Goal: Transaction & Acquisition: Obtain resource

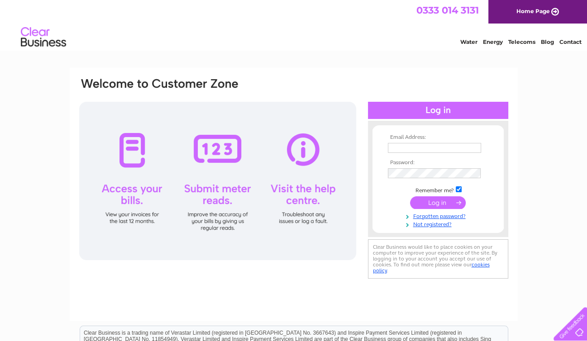
type input "sunrisebg02@gmail.com"
click at [319, 280] on div "Email Address: sunrisebg02@gmail.com Password:" at bounding box center [294, 194] width 448 height 253
click at [460, 200] on input "submit" at bounding box center [438, 202] width 56 height 13
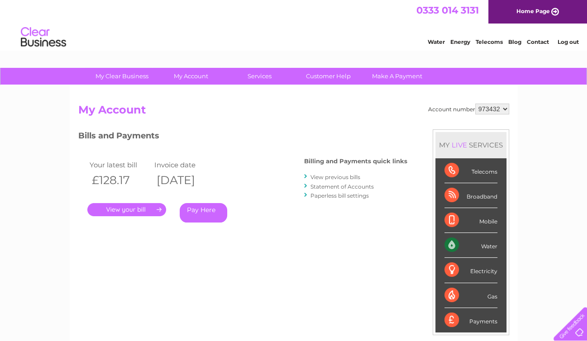
click at [364, 39] on div "Water Energy Telecoms Blog Contact Log out" at bounding box center [293, 38] width 587 height 29
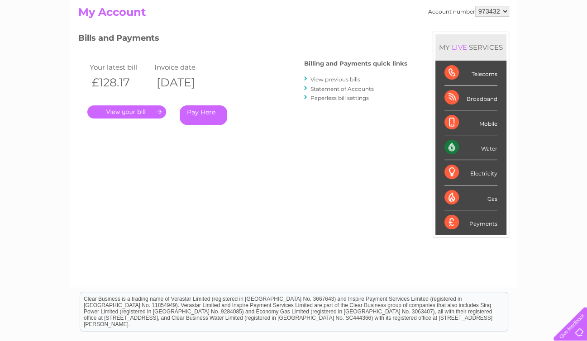
scroll to position [99, 0]
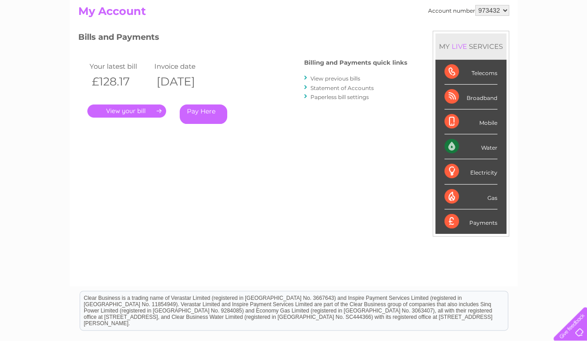
click at [158, 111] on link "." at bounding box center [126, 111] width 79 height 13
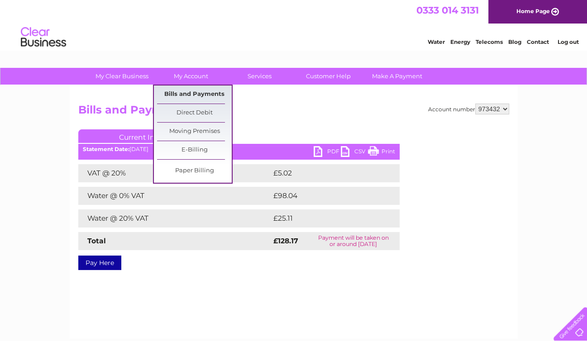
click at [191, 92] on link "Bills and Payments" at bounding box center [194, 95] width 75 height 18
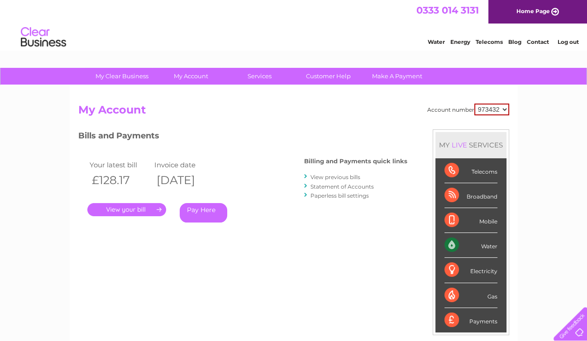
click at [158, 209] on link "." at bounding box center [126, 209] width 79 height 13
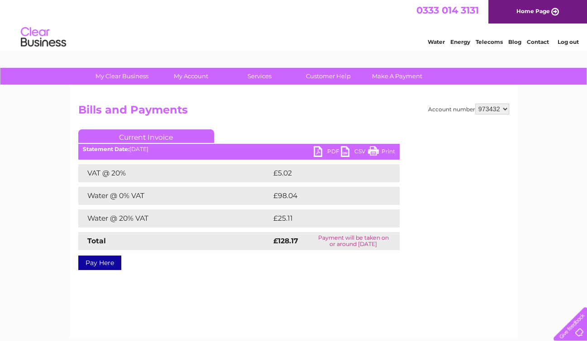
click at [320, 151] on link "PDF" at bounding box center [327, 152] width 27 height 13
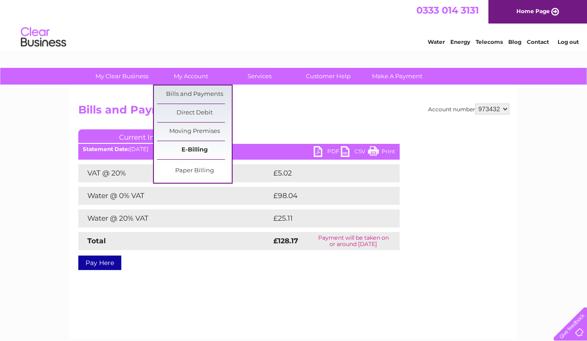
click at [184, 149] on link "E-Billing" at bounding box center [194, 150] width 75 height 18
click at [189, 92] on link "Bills and Payments" at bounding box center [194, 95] width 75 height 18
click at [190, 93] on link "Bills and Payments" at bounding box center [194, 95] width 75 height 18
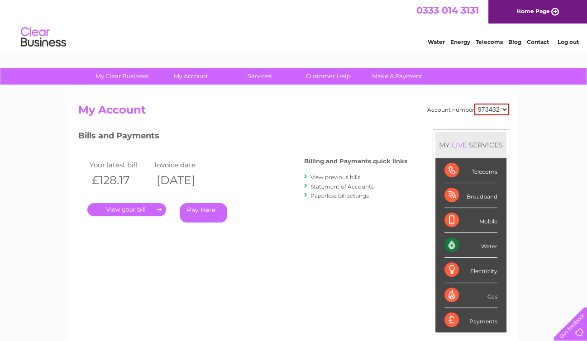
click at [338, 176] on link "View previous bills" at bounding box center [335, 177] width 50 height 7
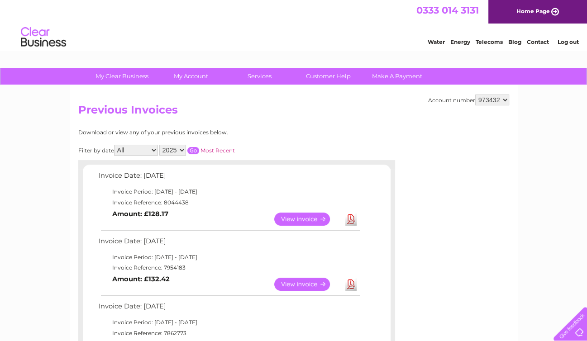
click at [350, 285] on link "Download" at bounding box center [350, 284] width 11 height 13
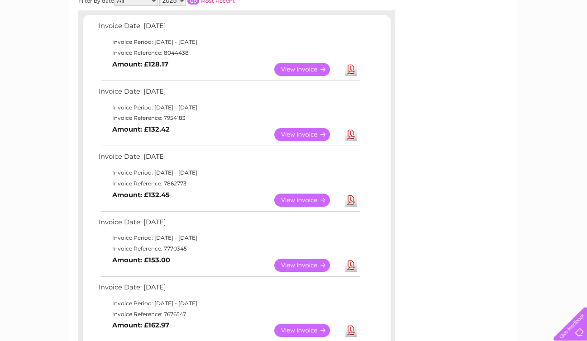
scroll to position [161, 0]
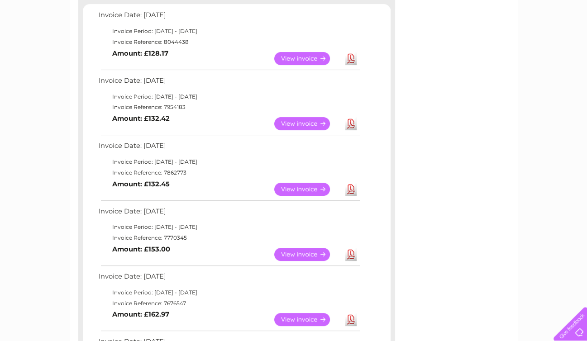
click at [348, 186] on link "Download" at bounding box center [350, 189] width 11 height 13
click at [349, 253] on link "Download" at bounding box center [350, 254] width 11 height 13
click at [504, 109] on div "Account number 973432 Previous Invoices Download or view any of your previous i…" at bounding box center [294, 282] width 448 height 715
